Goal: Information Seeking & Learning: Understand process/instructions

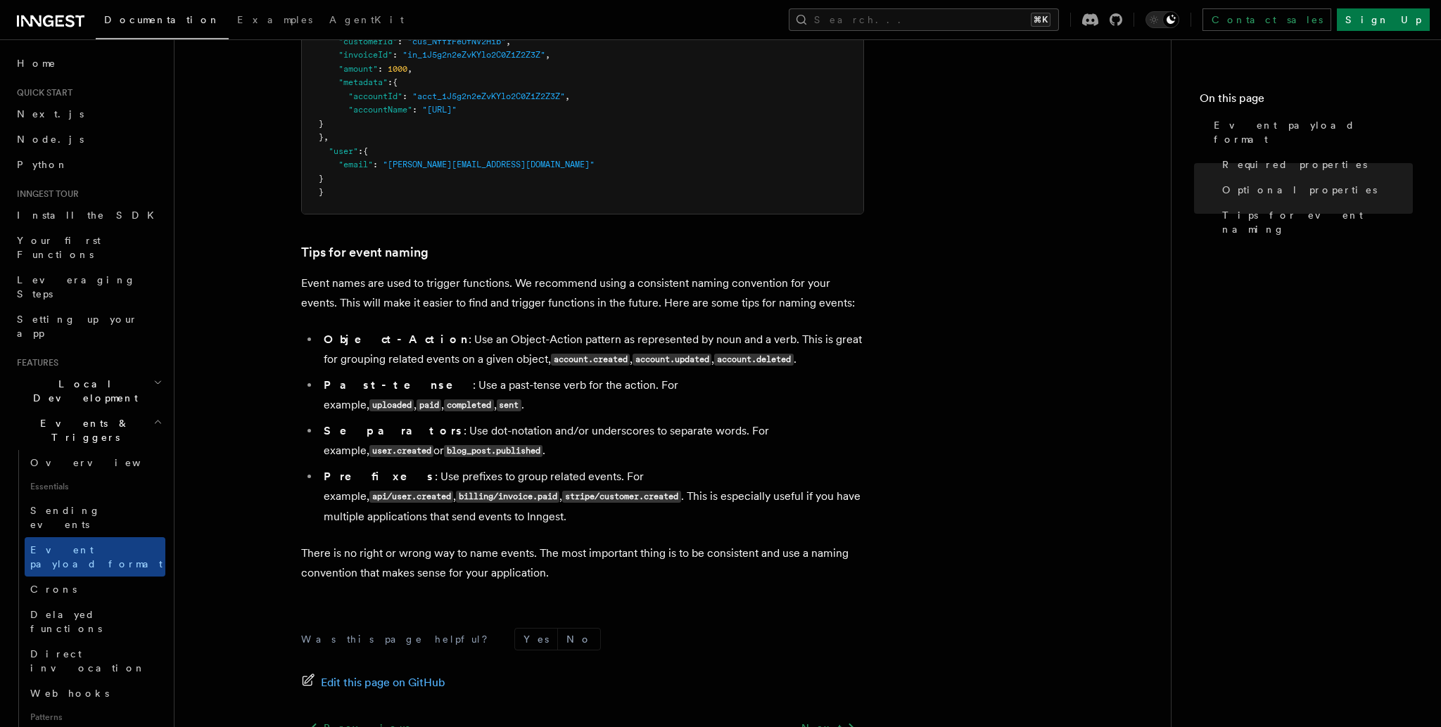
click at [817, 378] on ul "Object-Action : Use an Object-Action pattern as represented by noun and a verb.…" at bounding box center [582, 428] width 563 height 197
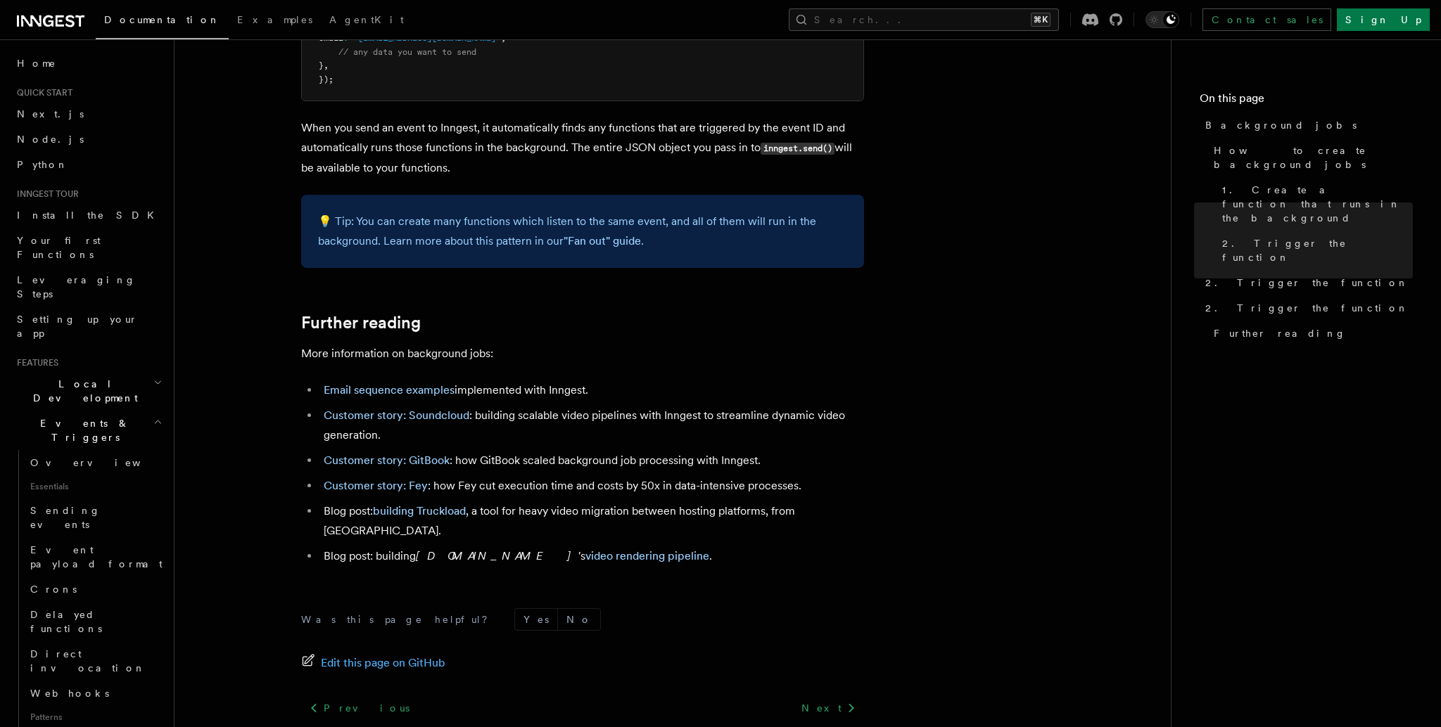
scroll to position [1073, 0]
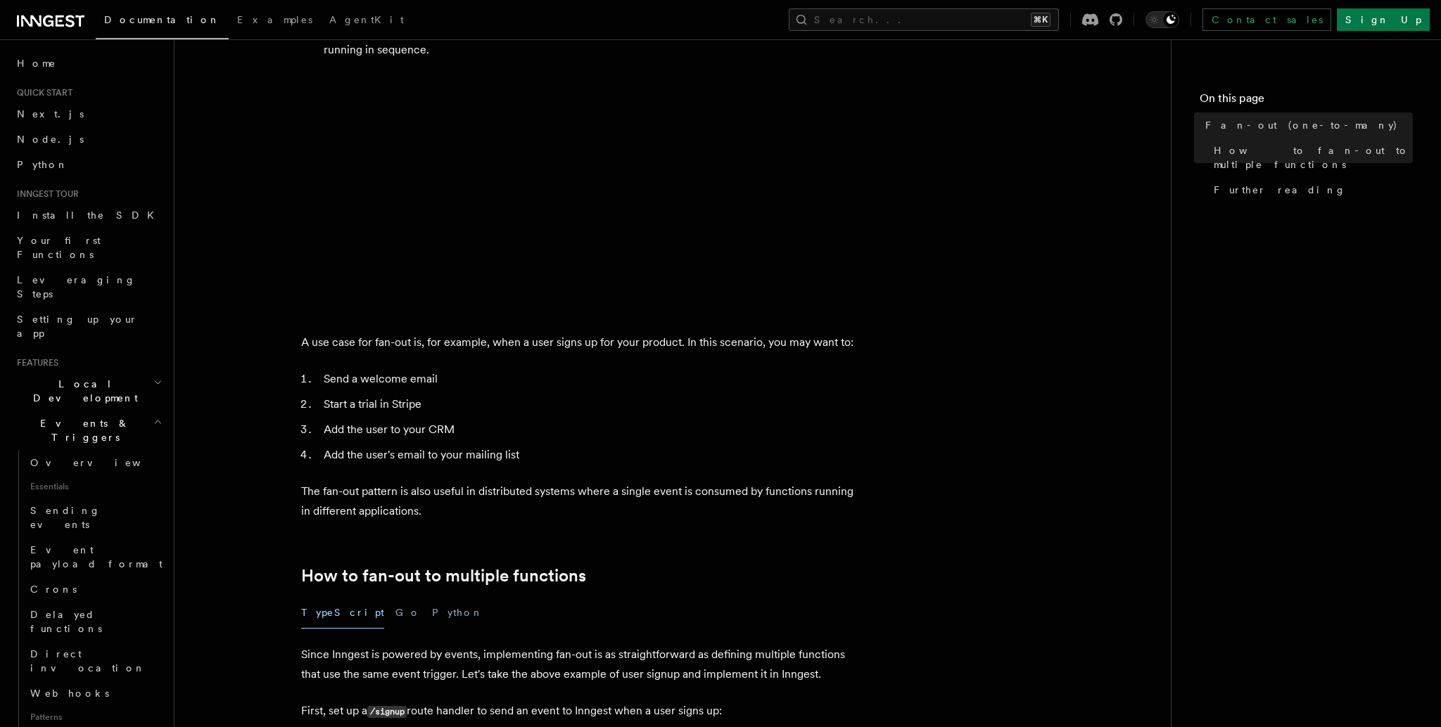
scroll to position [340, 0]
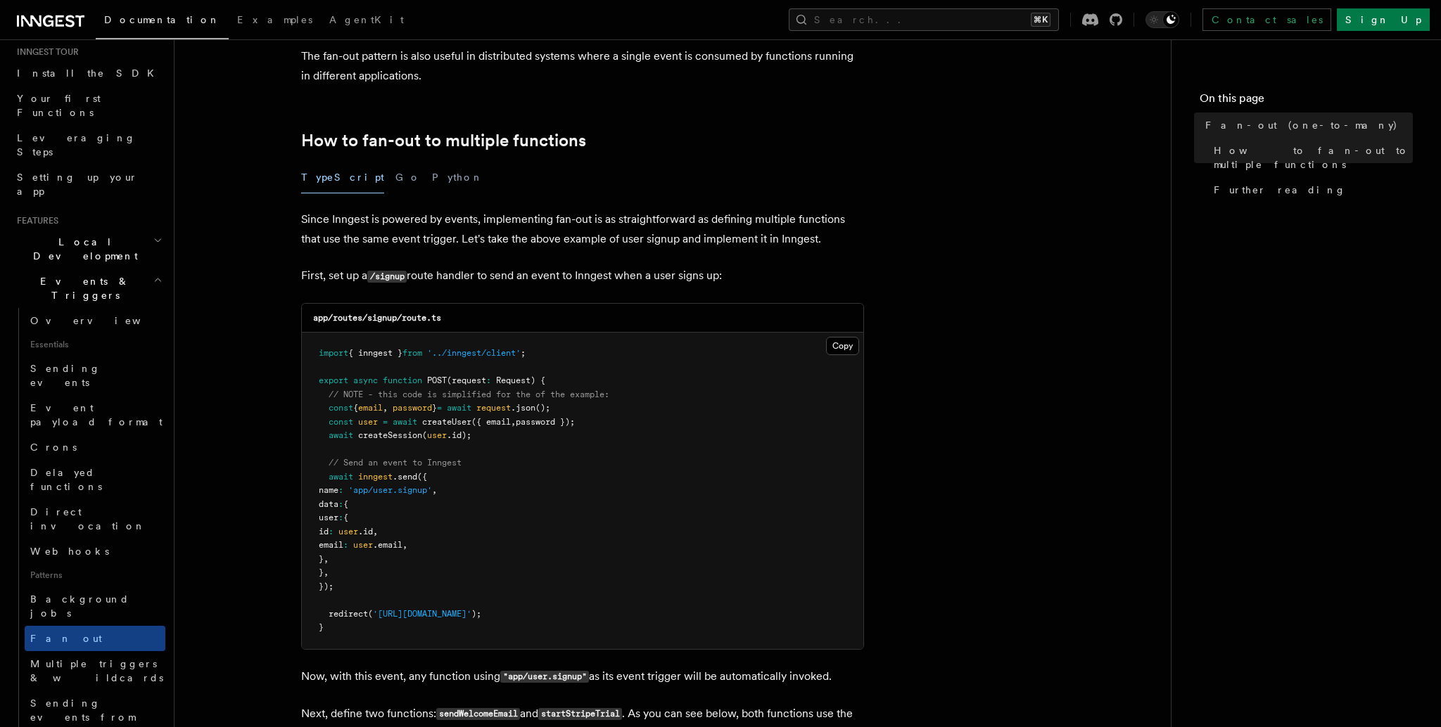
scroll to position [146, 0]
click at [118, 692] on span "Sending events from functions" at bounding box center [97, 713] width 135 height 42
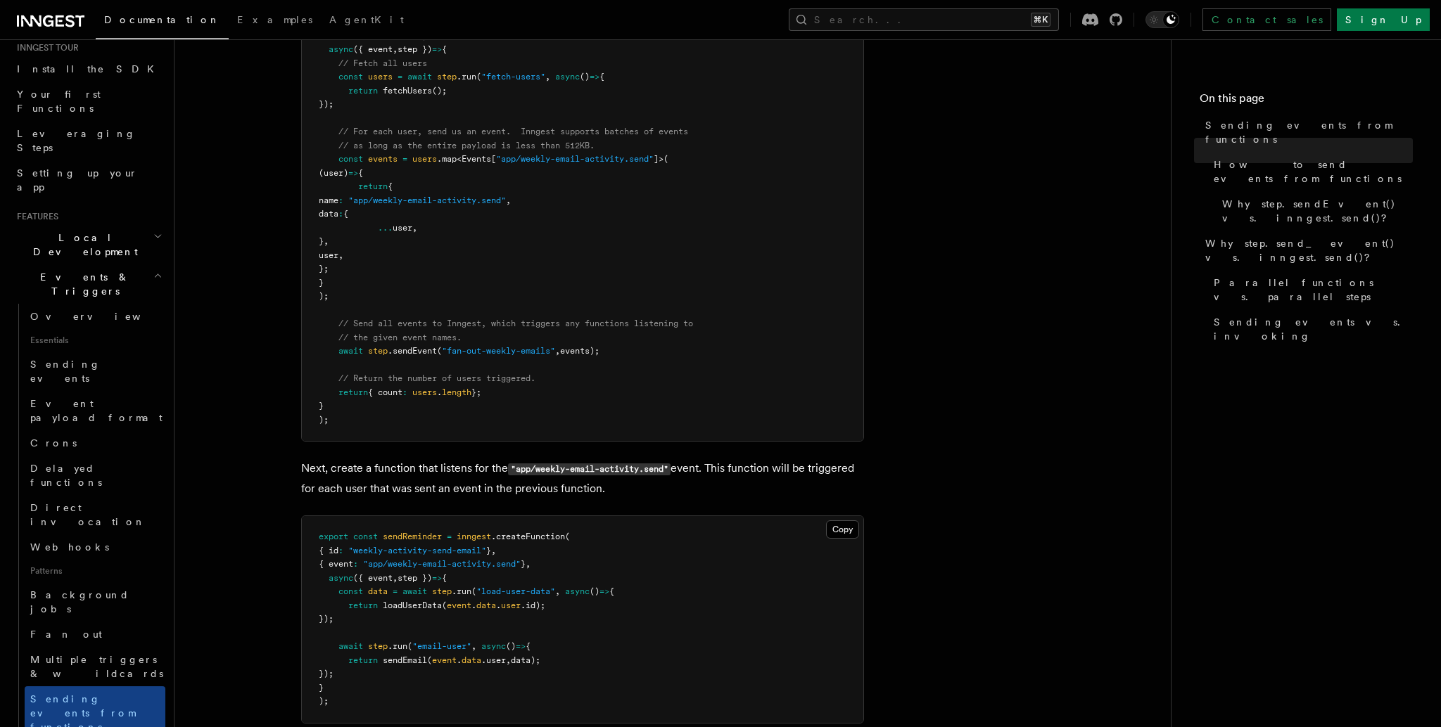
scroll to position [720, 0]
click at [556, 343] on pre "import { GetEvents , Inngest } from "inngest" ; const inngest = new Inngest ({ …" at bounding box center [582, 179] width 561 height 522
click at [659, 576] on pre "export const sendReminder = inngest .createFunction ( { id : "weekly-activity-s…" at bounding box center [582, 619] width 561 height 207
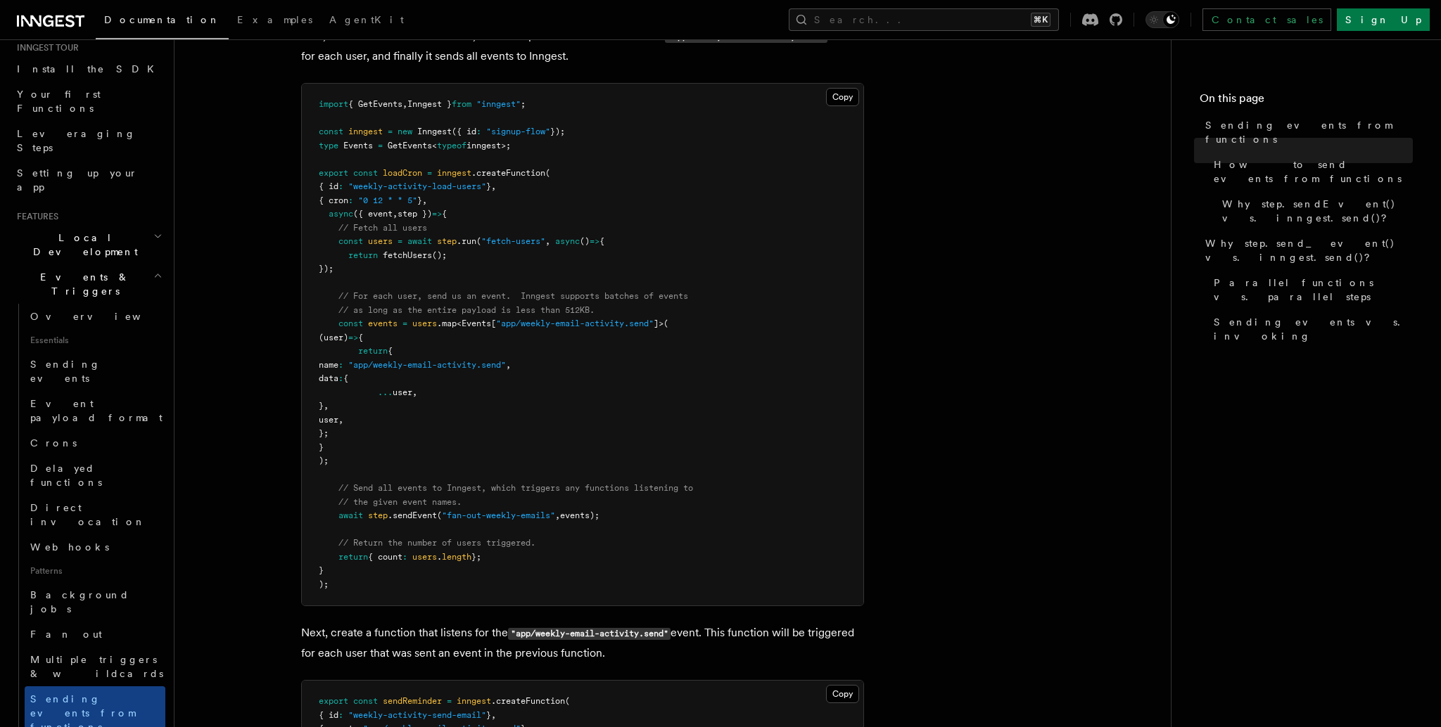
scroll to position [578, 0]
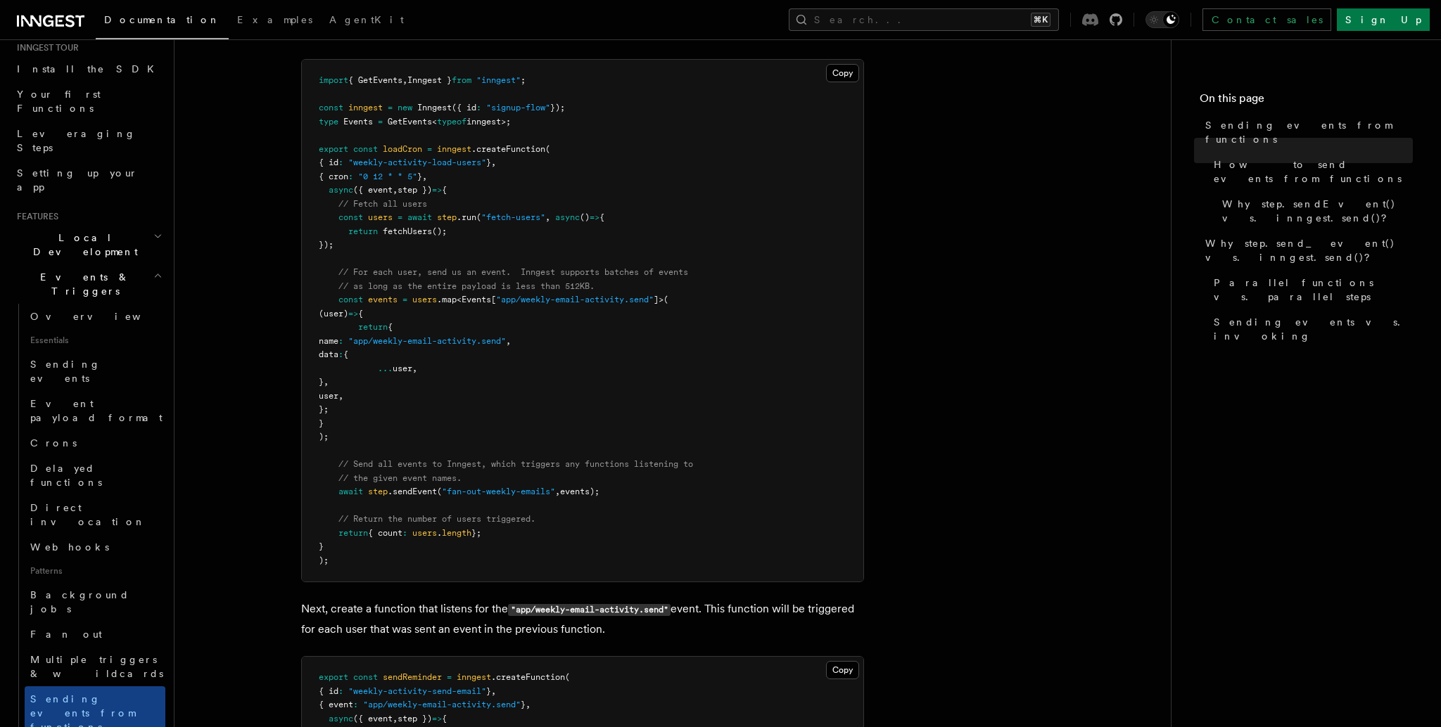
click at [1098, 20] on icon at bounding box center [1090, 19] width 16 height 13
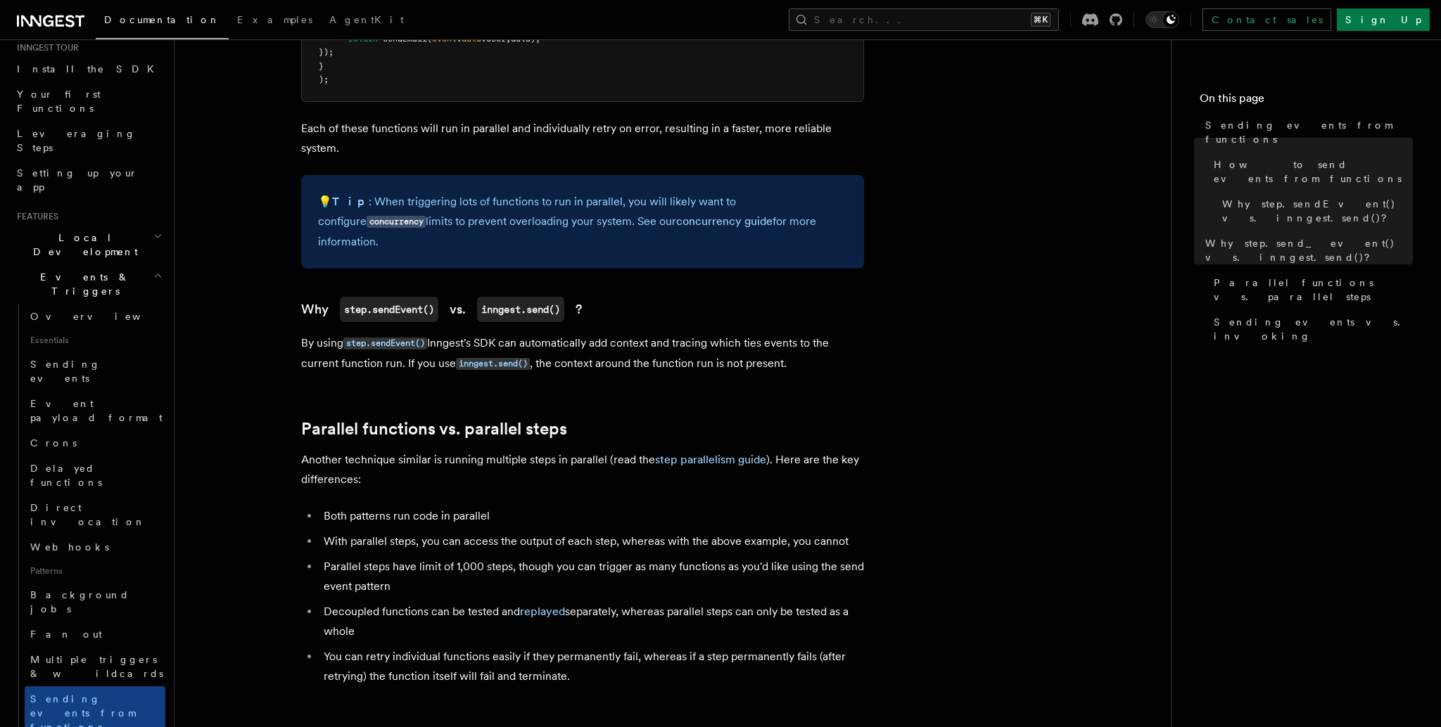
scroll to position [502, 0]
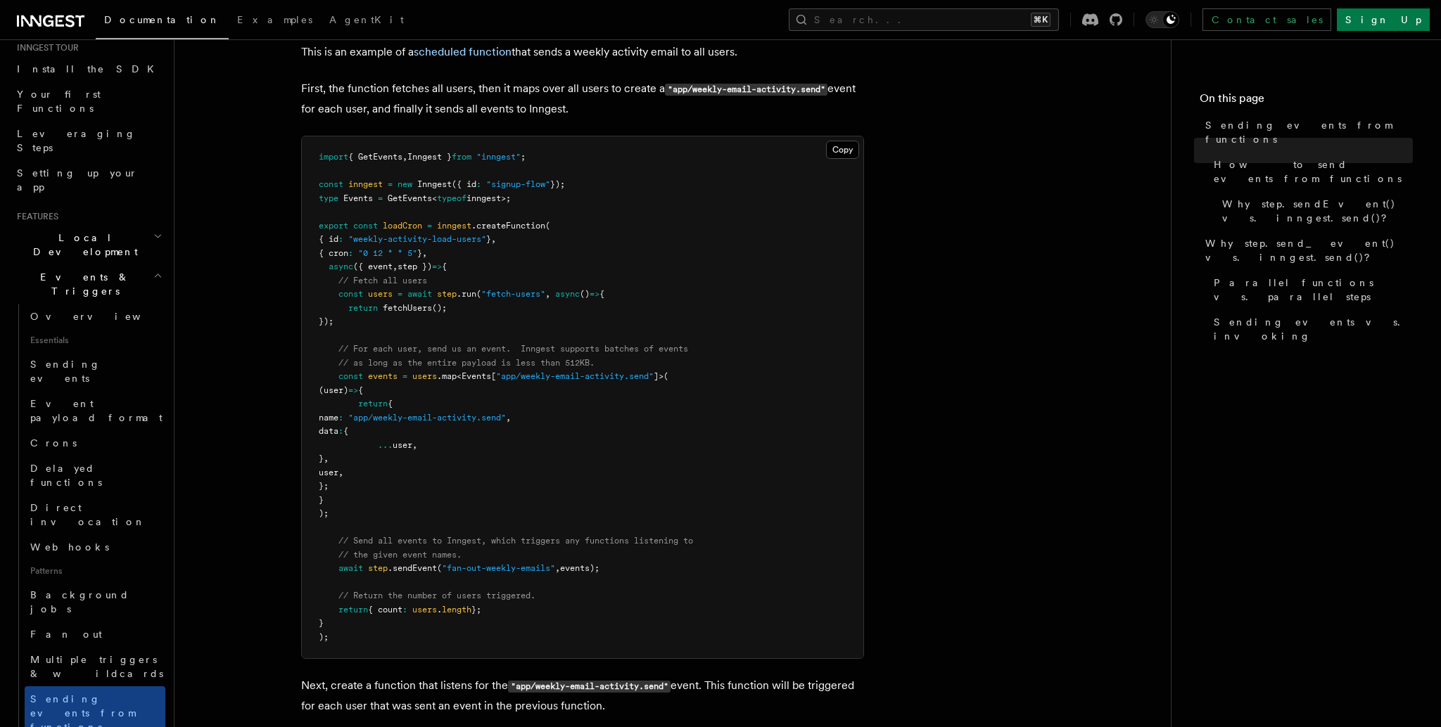
click at [592, 381] on span ""app/weekly-email-activity.send"" at bounding box center [575, 376] width 158 height 10
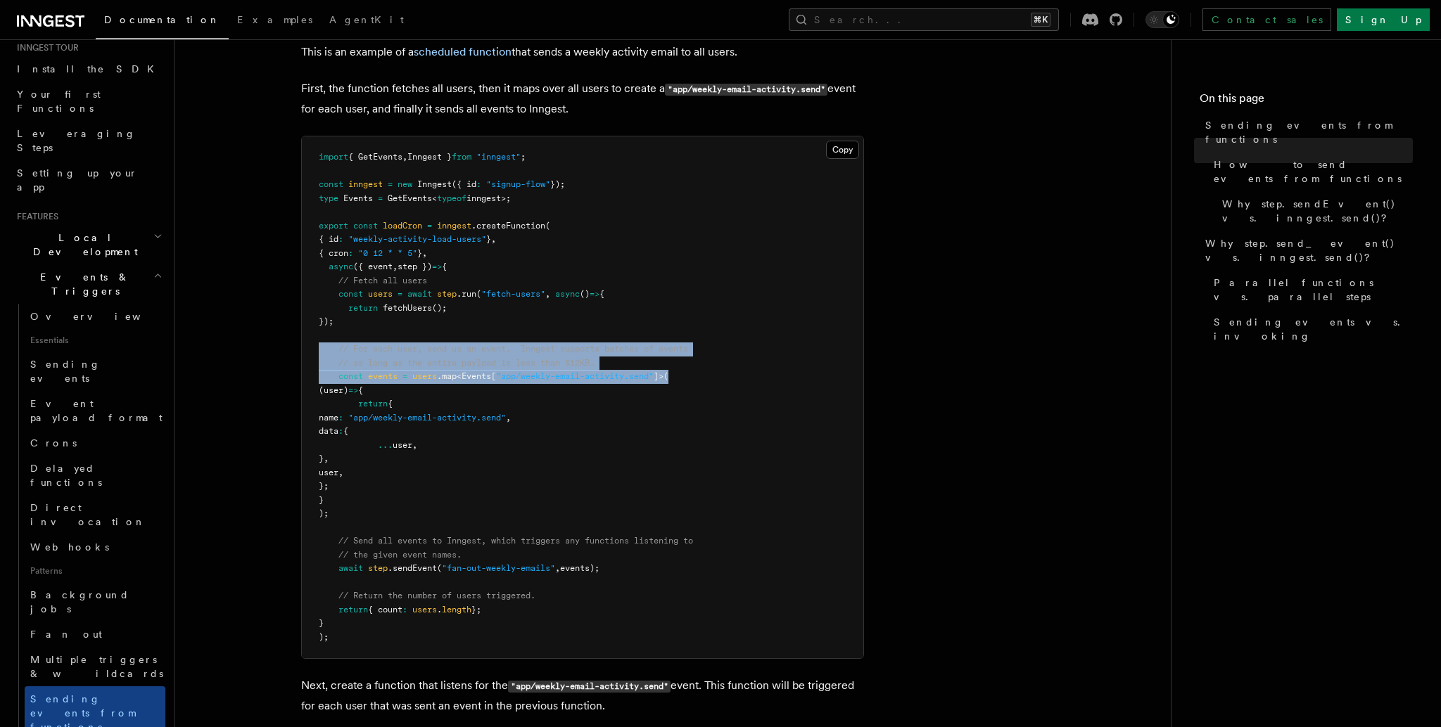
drag, startPoint x: 684, startPoint y: 377, endPoint x: 255, endPoint y: 352, distance: 429.1
copy code "// For each user, send us an event. Inngest supports batches of events // as lo…"
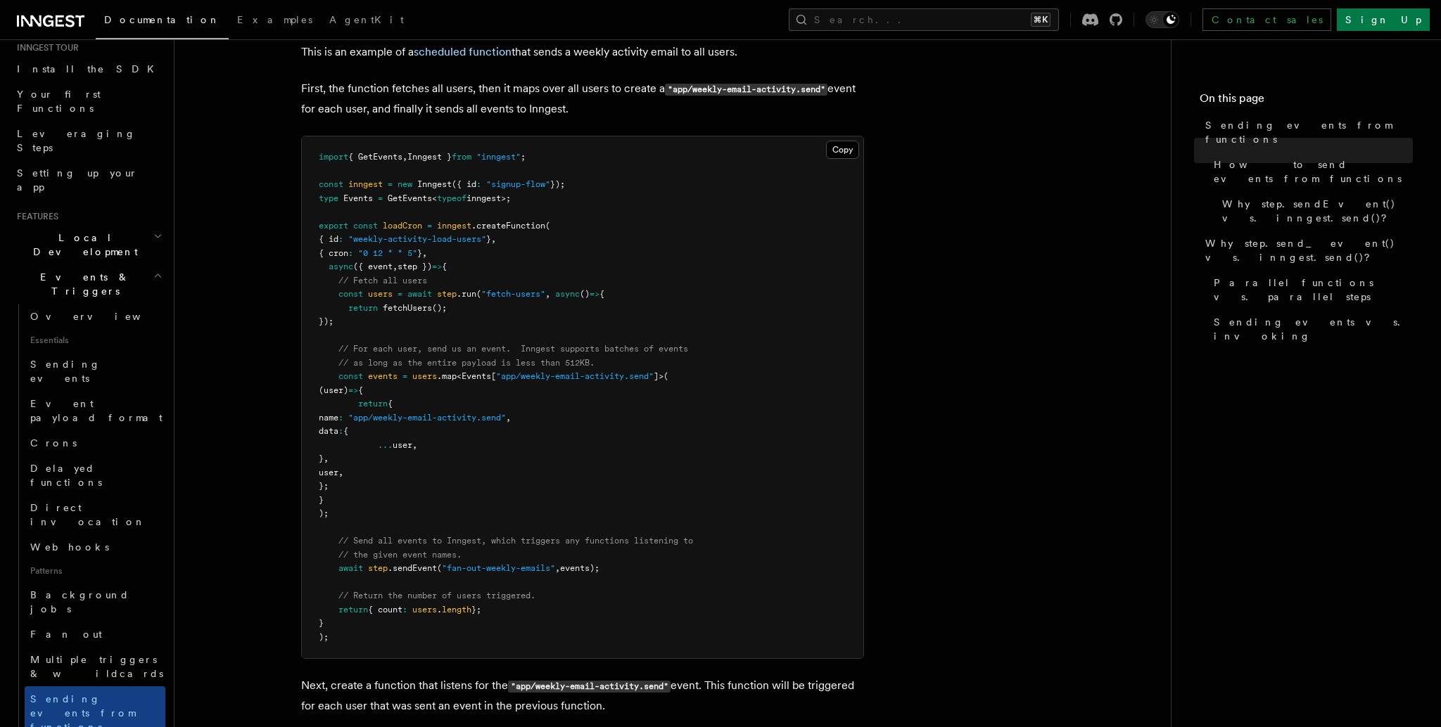
click at [688, 383] on pre "import { GetEvents , Inngest } from "inngest" ; const inngest = new Inngest ({ …" at bounding box center [582, 397] width 561 height 522
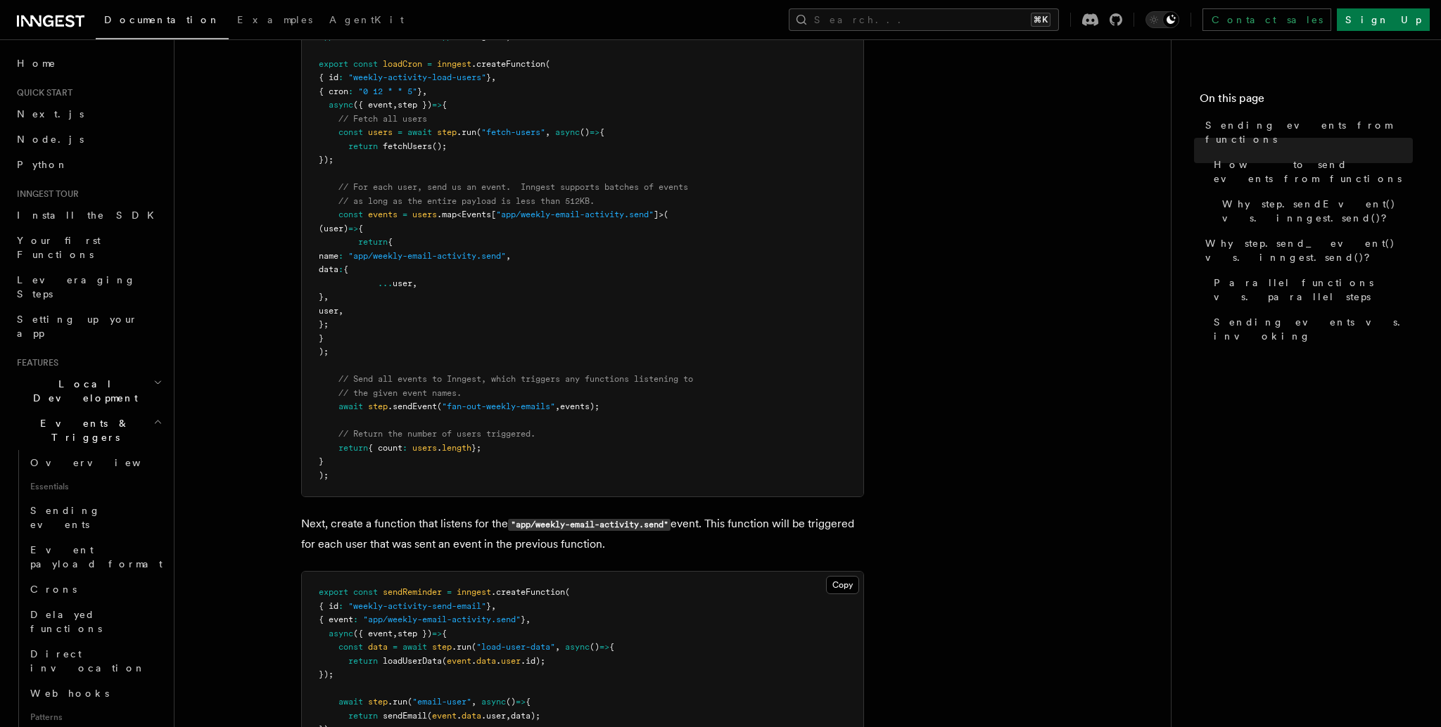
scroll to position [188, 0]
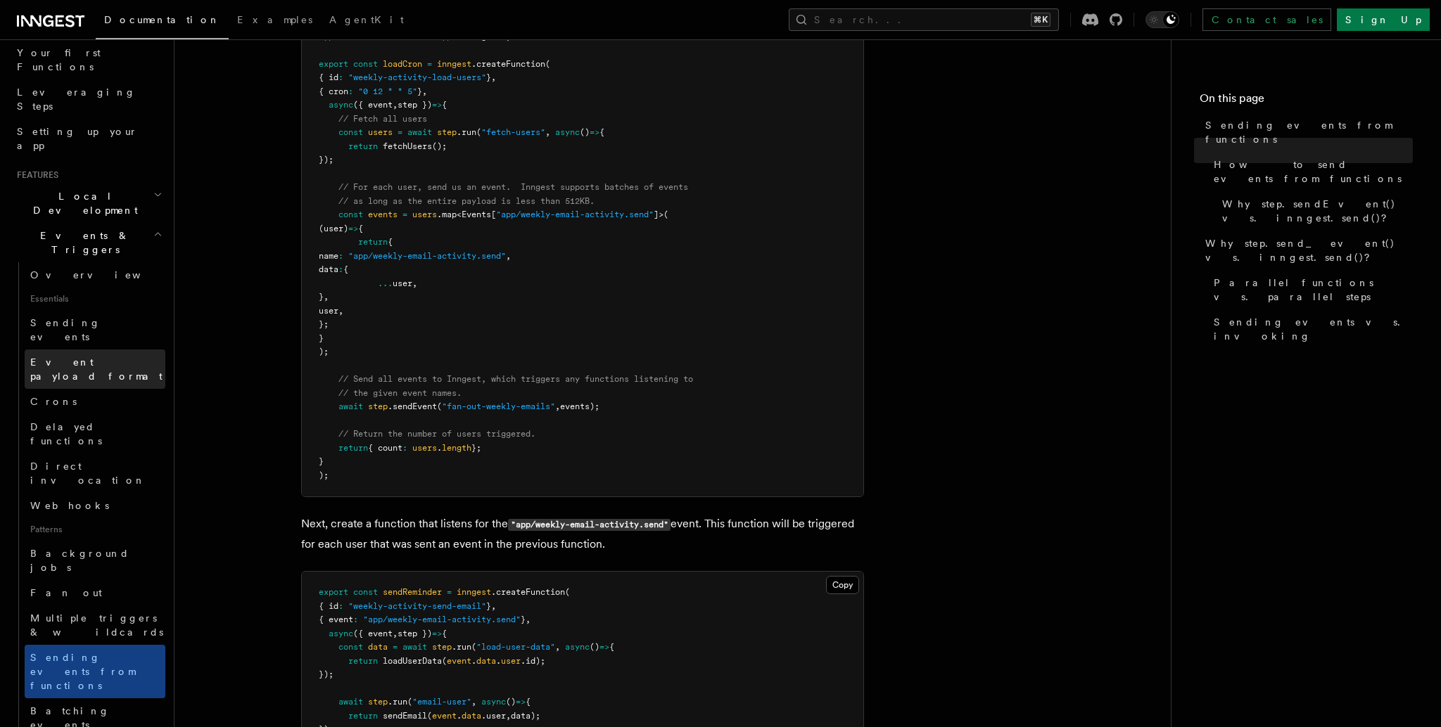
click at [112, 357] on span "Event payload format" at bounding box center [96, 369] width 132 height 25
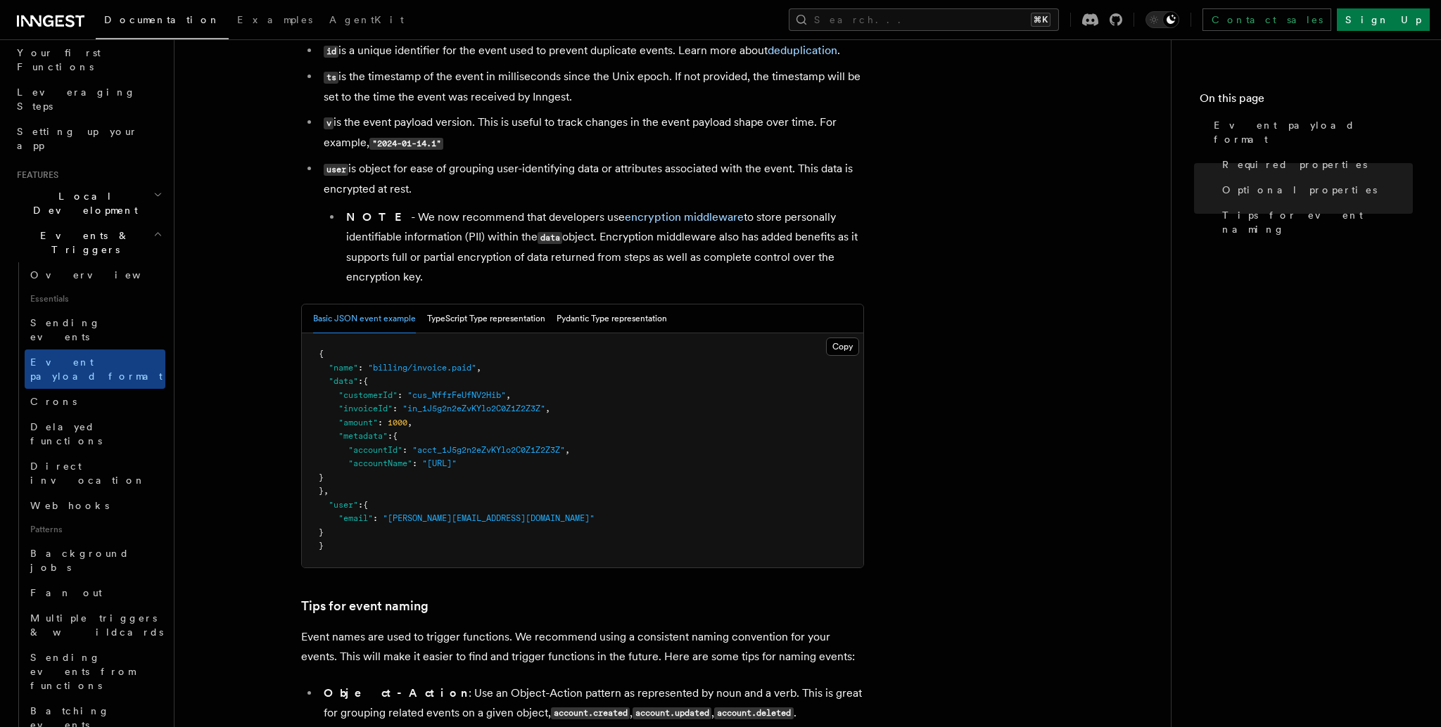
scroll to position [382, 0]
